Goal: Check status: Check status

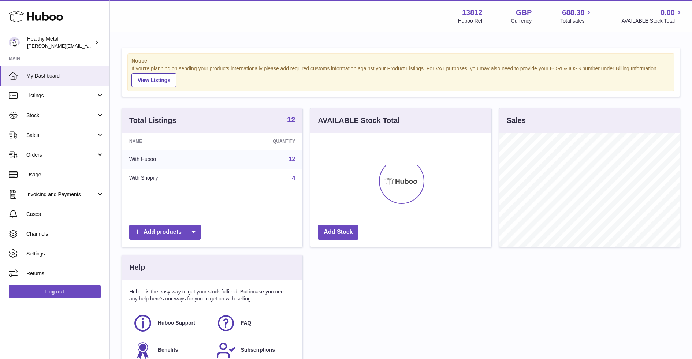
scroll to position [114, 180]
click at [79, 116] on span "Stock" at bounding box center [61, 115] width 70 height 7
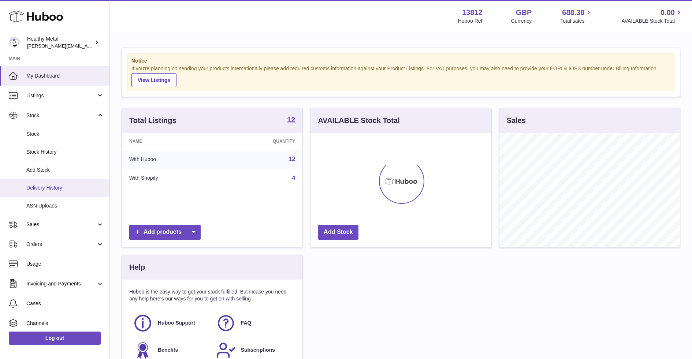
click at [63, 189] on span "Delivery History" at bounding box center [65, 188] width 78 height 7
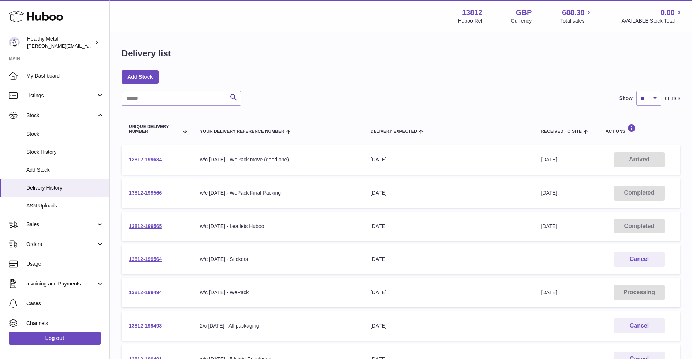
click at [148, 159] on link "13812-199634" at bounding box center [145, 160] width 33 height 6
click at [154, 193] on link "13812-199566" at bounding box center [145, 193] width 33 height 6
click at [153, 226] on link "13812-199565" at bounding box center [145, 226] width 33 height 6
click at [143, 293] on link "13812-199494" at bounding box center [145, 293] width 33 height 6
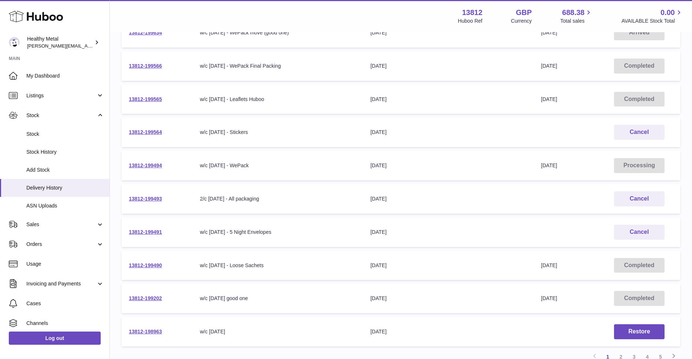
scroll to position [131, 0]
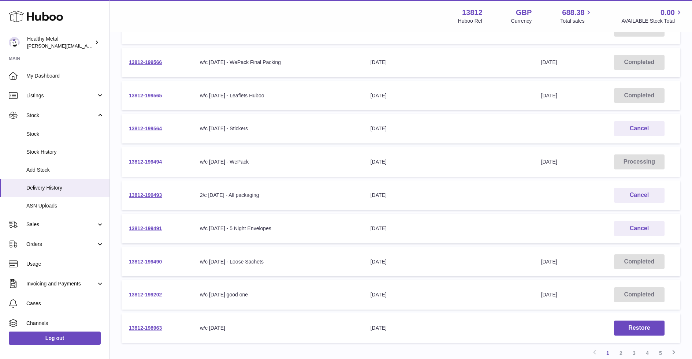
click at [149, 262] on link "13812-199490" at bounding box center [145, 262] width 33 height 6
click at [62, 134] on span "Stock" at bounding box center [65, 134] width 78 height 7
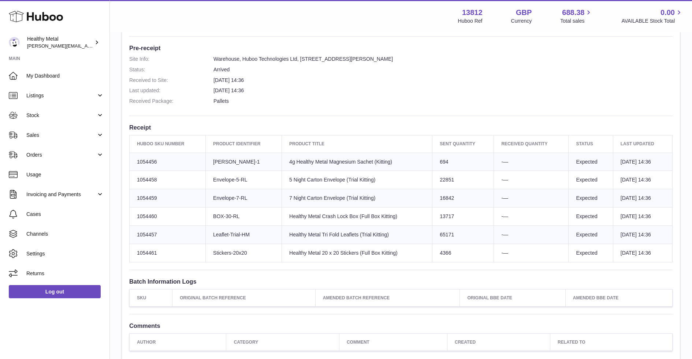
scroll to position [186, 0]
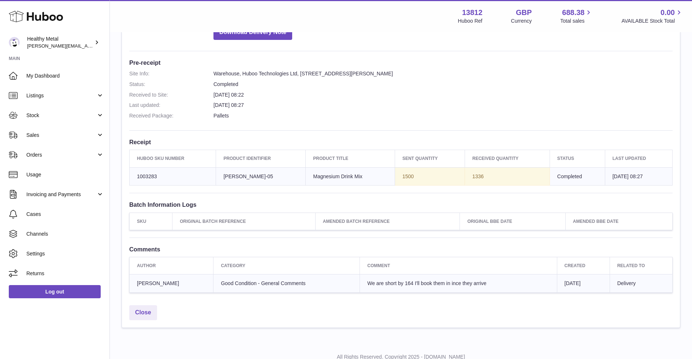
scroll to position [195, 0]
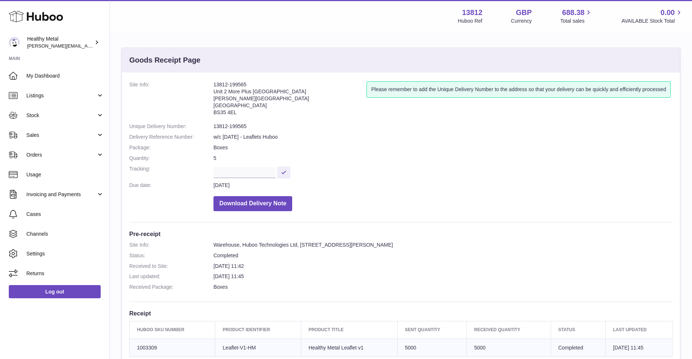
scroll to position [177, 0]
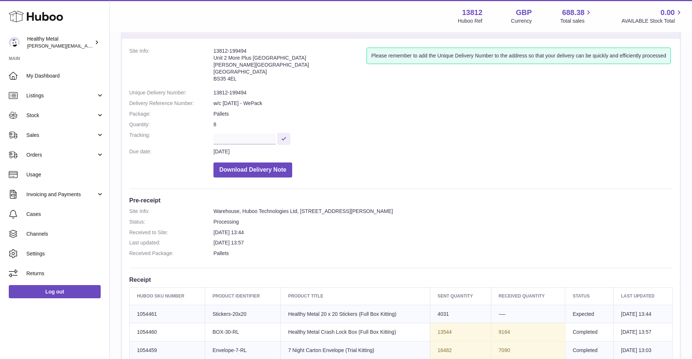
scroll to position [33, 0]
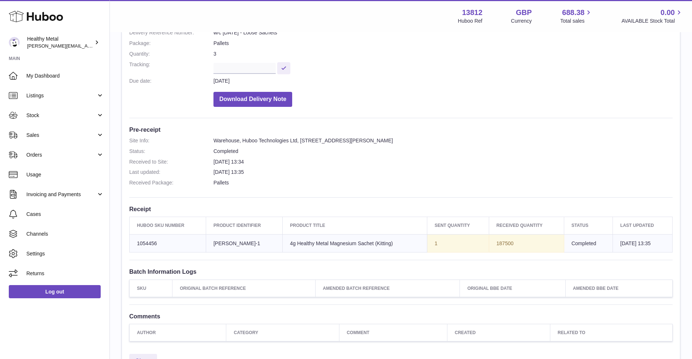
scroll to position [109, 0]
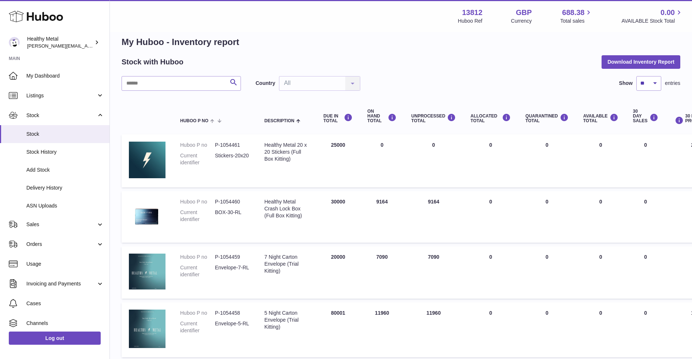
scroll to position [8, 0]
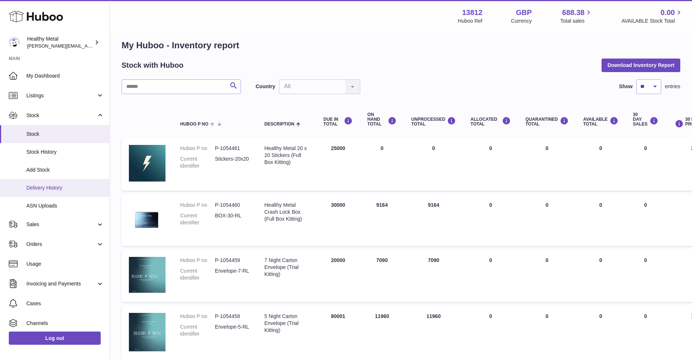
click at [64, 190] on span "Delivery History" at bounding box center [65, 188] width 78 height 7
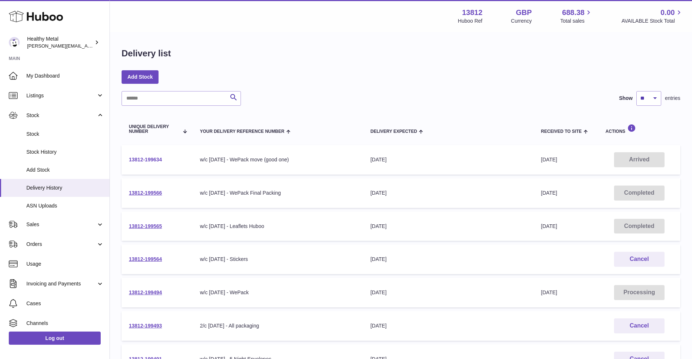
click at [148, 160] on link "13812-199634" at bounding box center [145, 160] width 33 height 6
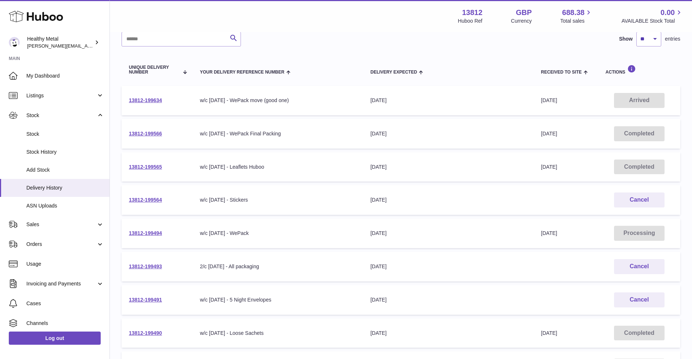
scroll to position [63, 0]
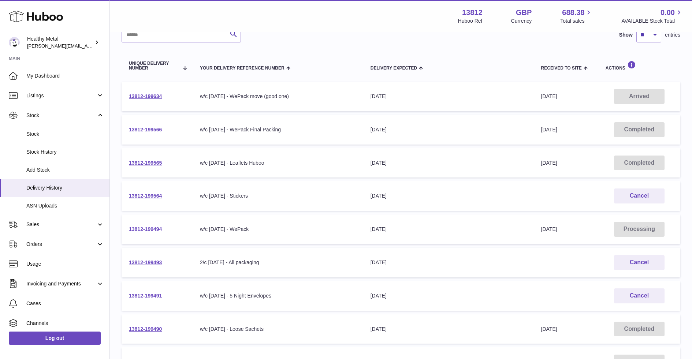
click at [149, 228] on link "13812-199494" at bounding box center [145, 229] width 33 height 6
click at [149, 93] on link "13812-199634" at bounding box center [145, 96] width 33 height 6
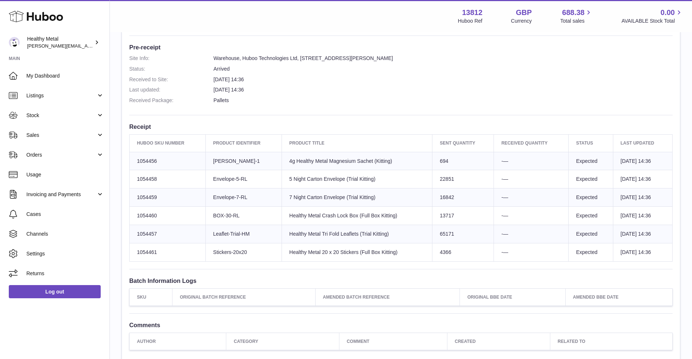
scroll to position [187, 0]
